Goal: Navigation & Orientation: Find specific page/section

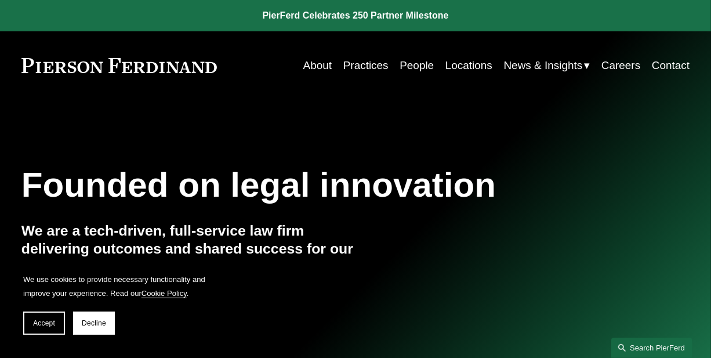
click at [632, 347] on link "Search this site" at bounding box center [652, 348] width 81 height 20
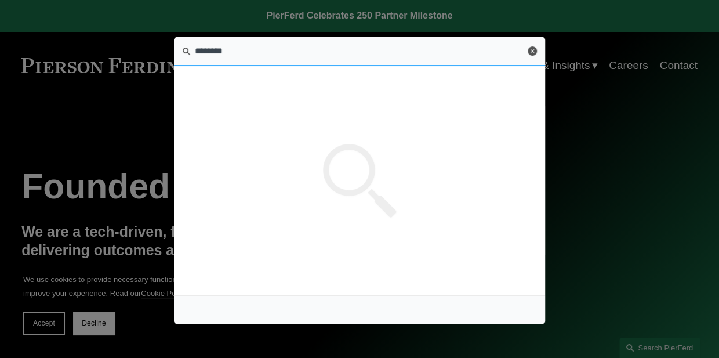
type input "********"
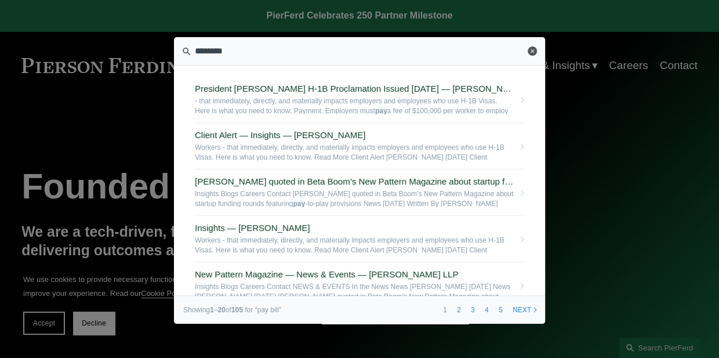
click at [530, 47] on link "Close" at bounding box center [532, 50] width 9 height 9
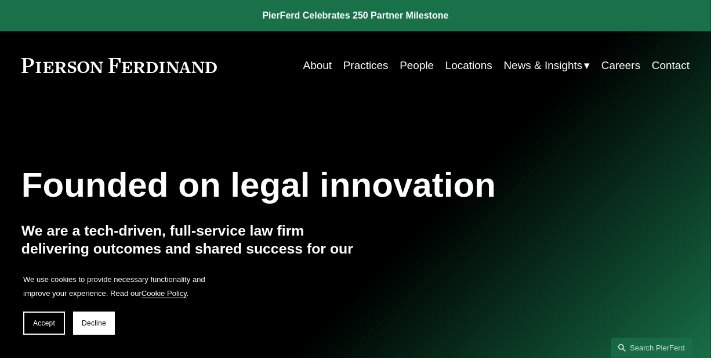
click at [313, 70] on link "About" at bounding box center [317, 66] width 29 height 22
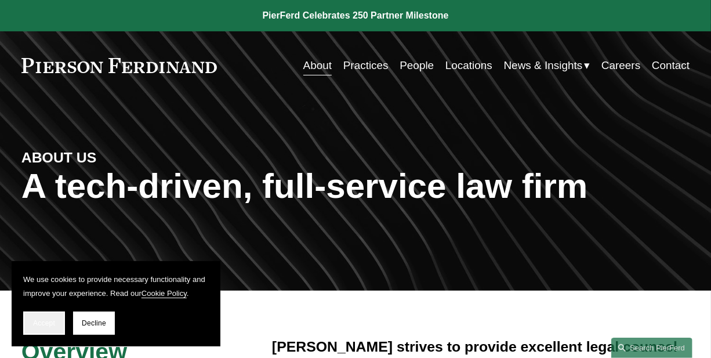
click at [43, 320] on span "Accept" at bounding box center [44, 323] width 22 height 8
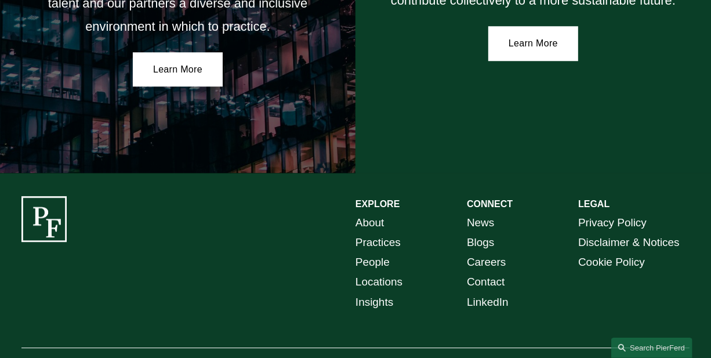
scroll to position [2004, 0]
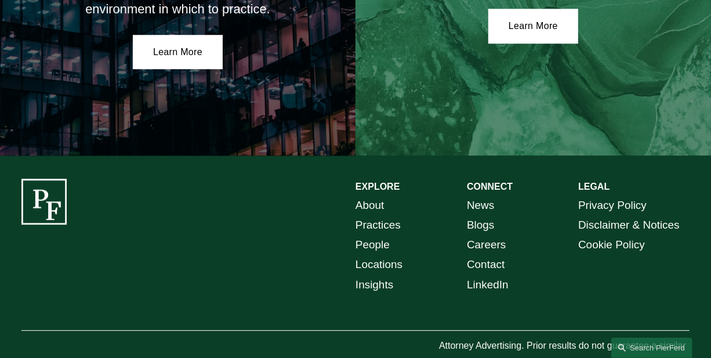
click at [368, 235] on link "People" at bounding box center [373, 245] width 34 height 20
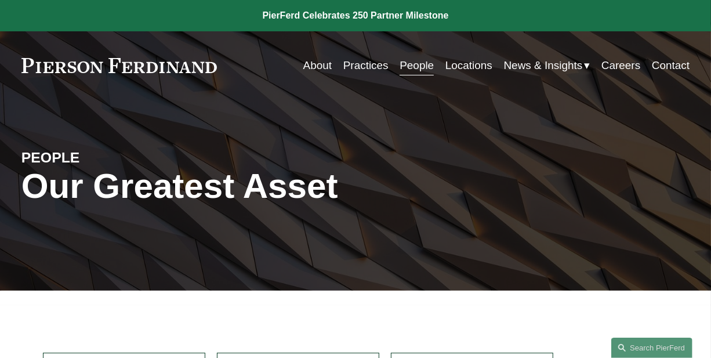
click at [324, 64] on link "About" at bounding box center [317, 66] width 29 height 22
